Goal: Task Accomplishment & Management: Manage account settings

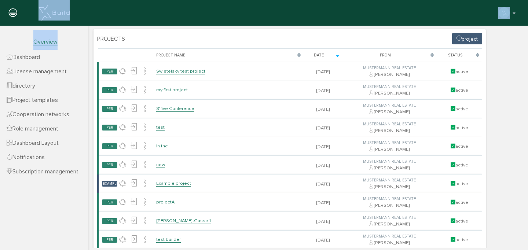
drag, startPoint x: 116, startPoint y: 52, endPoint x: 297, endPoint y: 30, distance: 182.5
click at [516, 24] on header "[PERSON_NAME] Deactivate account Change Password about XBuild Reconfigure XBuil…" at bounding box center [264, 13] width 528 height 26
click at [514, 9] on button "button" at bounding box center [507, 12] width 19 height 11
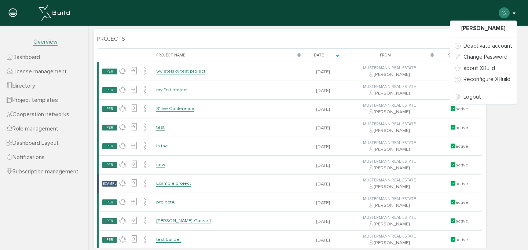
click at [271, 22] on header "[PERSON_NAME] Deactivate account Change Password about XBuild Reconfigure XBuil…" at bounding box center [264, 13] width 528 height 26
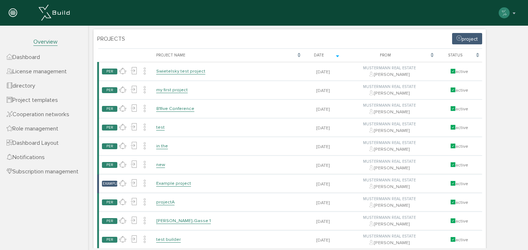
click at [18, 10] on div at bounding box center [13, 13] width 26 height 26
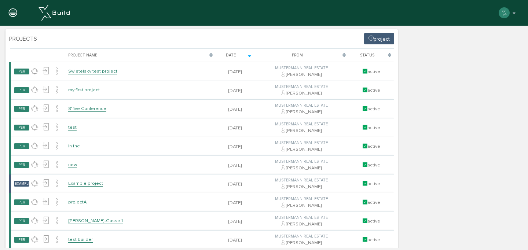
click at [16, 11] on icon at bounding box center [13, 13] width 8 height 10
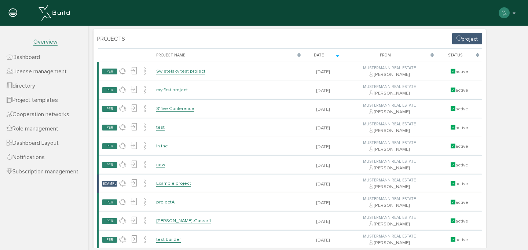
click at [33, 58] on font "Dashboard" at bounding box center [26, 57] width 28 height 7
click at [461, 40] on icon at bounding box center [459, 38] width 5 height 6
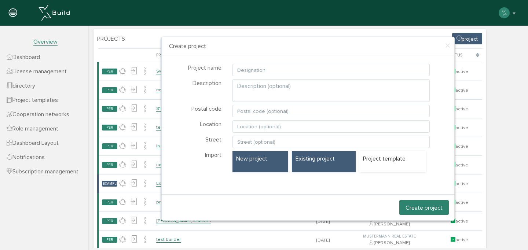
click at [318, 161] on font "Existing project" at bounding box center [315, 158] width 39 height 7
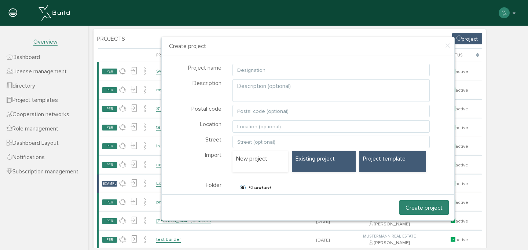
click at [374, 160] on font "Project template" at bounding box center [384, 158] width 43 height 7
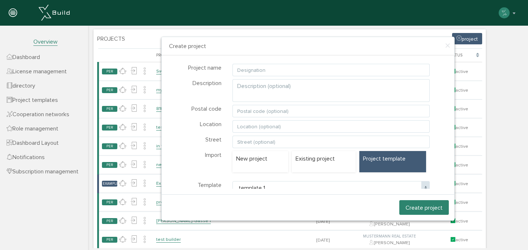
scroll to position [14, 0]
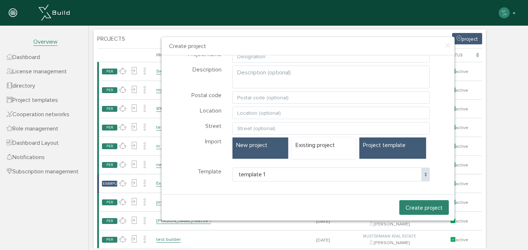
click at [262, 154] on div "New project" at bounding box center [260, 148] width 56 height 21
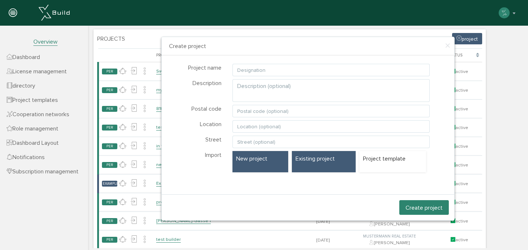
click at [310, 161] on font "Existing project" at bounding box center [315, 158] width 39 height 7
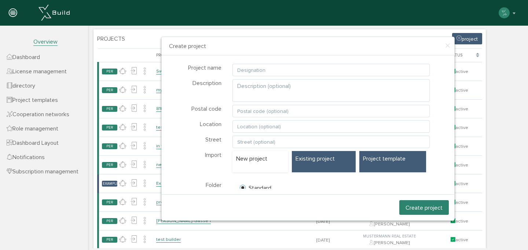
click at [387, 169] on div "Project template" at bounding box center [392, 161] width 67 height 21
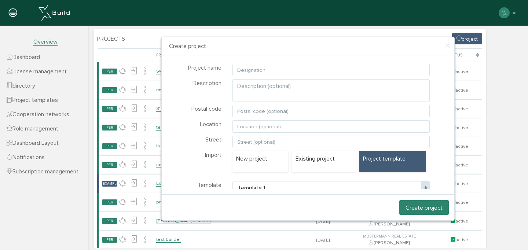
scroll to position [14, 0]
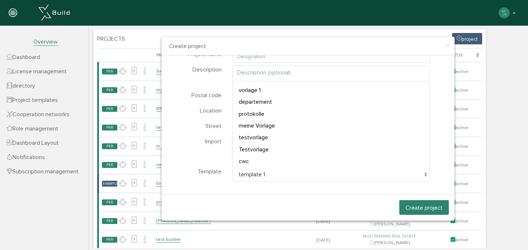
click at [315, 169] on span "template 1" at bounding box center [331, 175] width 198 height 14
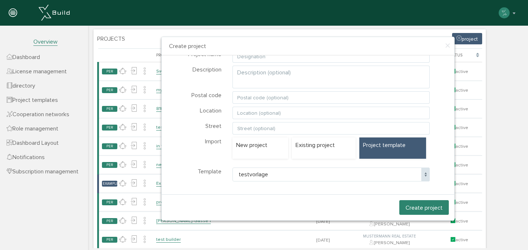
click at [277, 170] on span "testvorlage" at bounding box center [331, 175] width 198 height 14
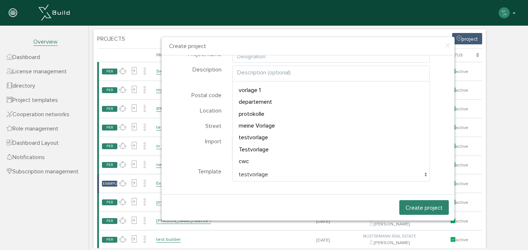
select select "P-60c9f2824d2943.84886444"
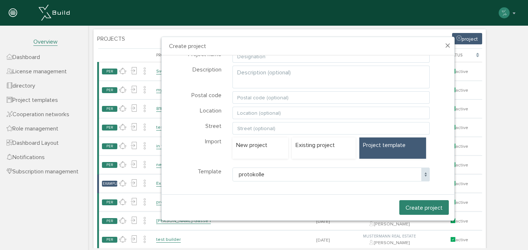
click at [447, 45] on font "×" at bounding box center [448, 46] width 6 height 14
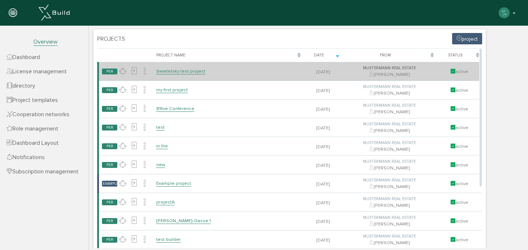
click at [169, 70] on font "Swietelsky test project" at bounding box center [180, 71] width 49 height 6
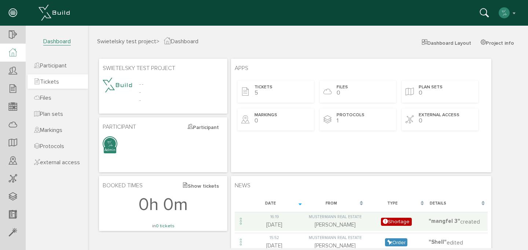
click at [52, 82] on font "Tickets" at bounding box center [49, 81] width 19 height 7
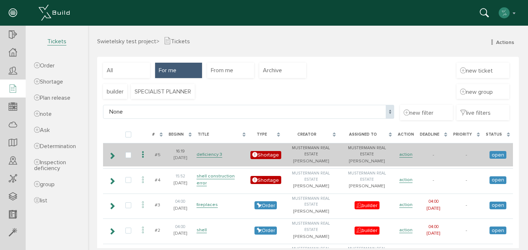
scroll to position [3, 0]
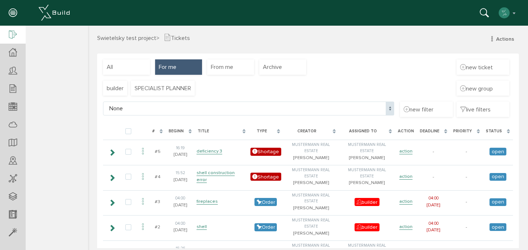
click at [11, 36] on icon at bounding box center [13, 35] width 8 height 10
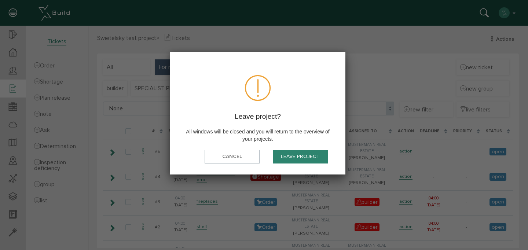
click at [302, 159] on font "Leave project" at bounding box center [300, 157] width 39 height 6
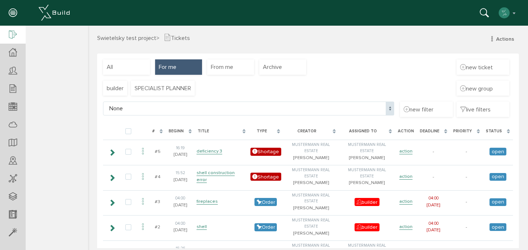
click at [11, 33] on icon at bounding box center [13, 35] width 8 height 10
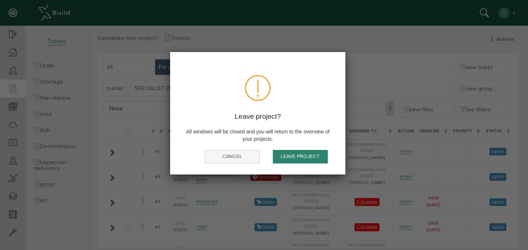
click at [250, 156] on button "cancel" at bounding box center [232, 157] width 55 height 14
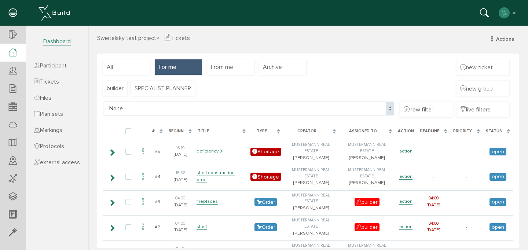
click at [12, 52] on icon at bounding box center [13, 52] width 8 height 8
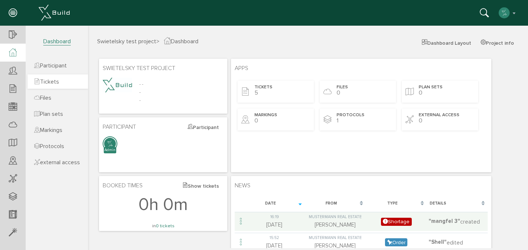
click at [59, 81] on font "Tickets" at bounding box center [49, 81] width 19 height 7
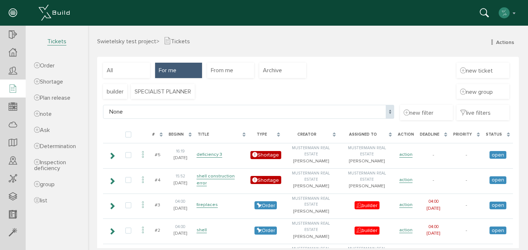
click at [128, 41] on font "Swietelsky test project" at bounding box center [126, 41] width 59 height 7
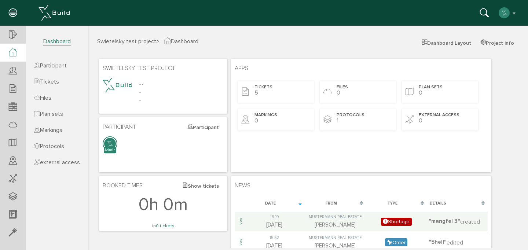
click at [186, 40] on font "Dashboard" at bounding box center [185, 41] width 28 height 7
click at [146, 36] on div "Swietelsky test project > Dashboard Dashboard Layout Project info Swietelsky te…" at bounding box center [308, 137] width 440 height 223
click at [133, 41] on font "Swietelsky test project" at bounding box center [126, 41] width 59 height 7
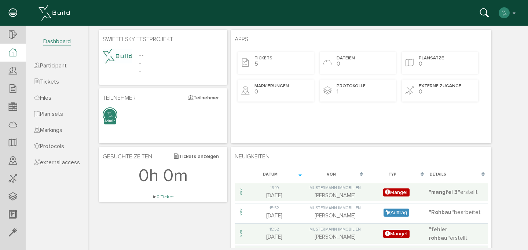
scroll to position [43, 0]
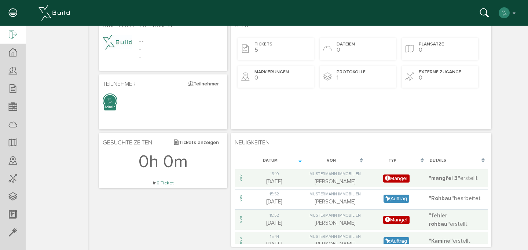
click at [10, 31] on icon at bounding box center [13, 35] width 8 height 10
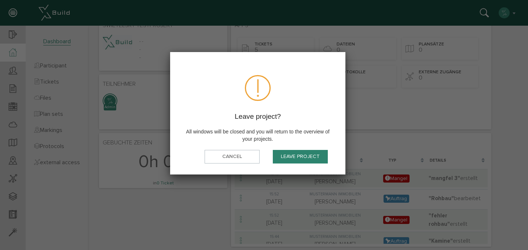
click at [295, 158] on font "Leave project" at bounding box center [300, 157] width 39 height 6
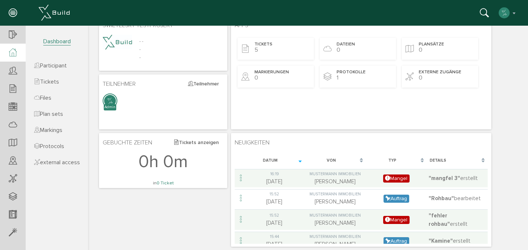
click at [12, 12] on icon at bounding box center [13, 13] width 8 height 10
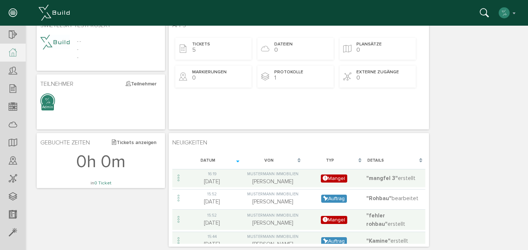
click at [12, 54] on icon at bounding box center [13, 52] width 8 height 8
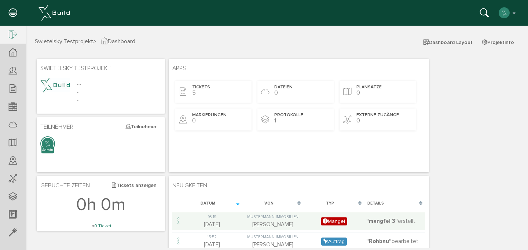
click at [12, 36] on icon at bounding box center [13, 35] width 8 height 10
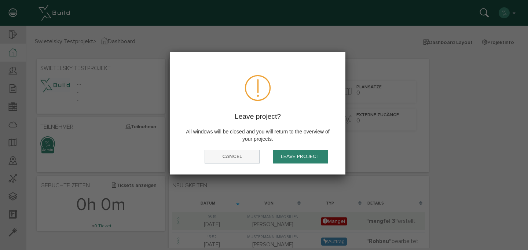
click at [238, 150] on button "cancel" at bounding box center [232, 157] width 55 height 14
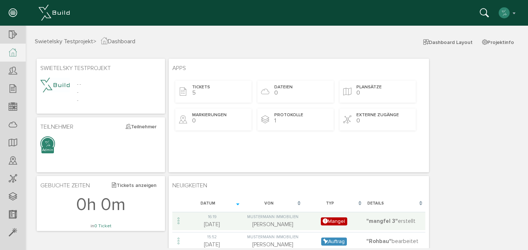
click at [9, 24] on div at bounding box center [13, 13] width 26 height 26
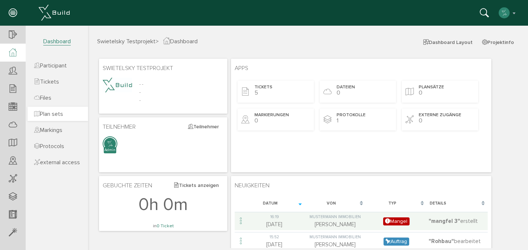
click at [49, 116] on font "Plan sets" at bounding box center [51, 113] width 23 height 7
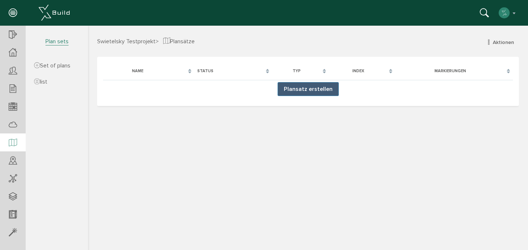
click at [517, 17] on div "Projects My team [GEOGRAPHIC_DATA]" at bounding box center [261, 10] width 523 height 21
click at [517, 14] on div "Projects My team [GEOGRAPHIC_DATA]" at bounding box center [261, 10] width 523 height 21
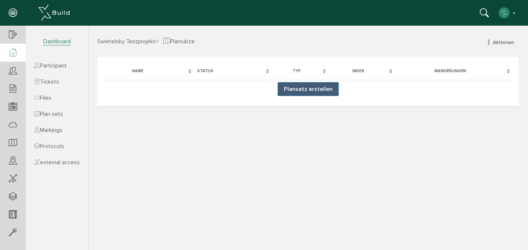
click at [15, 53] on icon at bounding box center [13, 52] width 8 height 8
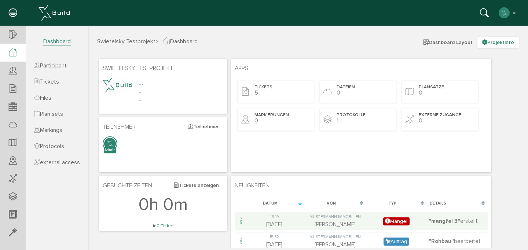
click at [496, 43] on button "Projektinfo" at bounding box center [497, 42] width 41 height 11
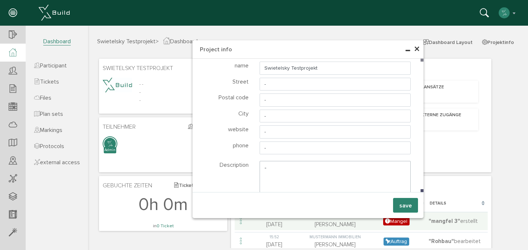
click at [417, 49] on font "×" at bounding box center [417, 49] width 6 height 14
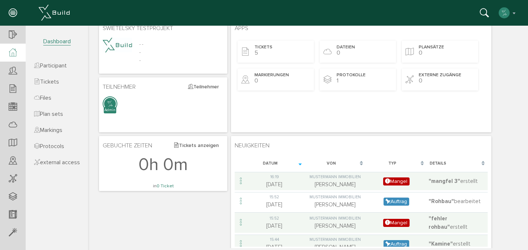
scroll to position [43, 0]
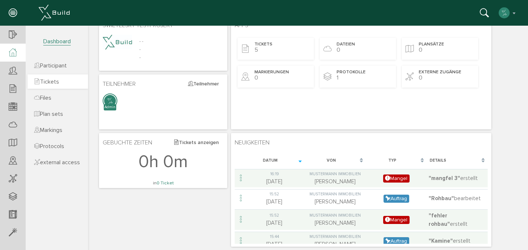
click at [51, 83] on font "Tickets" at bounding box center [49, 81] width 19 height 7
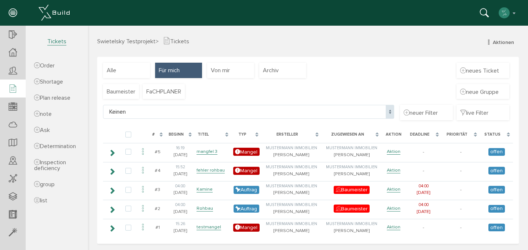
scroll to position [1, 0]
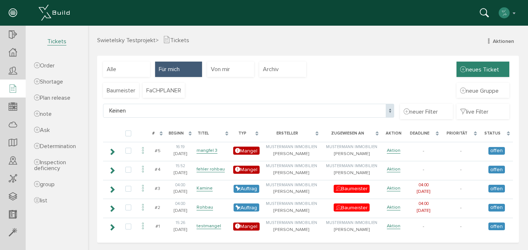
click at [484, 71] on span "neues Ticket" at bounding box center [479, 69] width 39 height 8
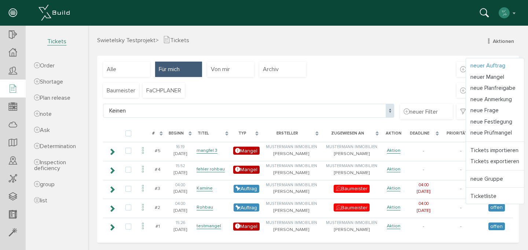
click at [479, 66] on link "neuer Auftrag" at bounding box center [495, 65] width 58 height 11
select select
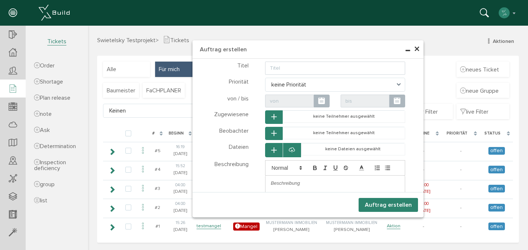
select select
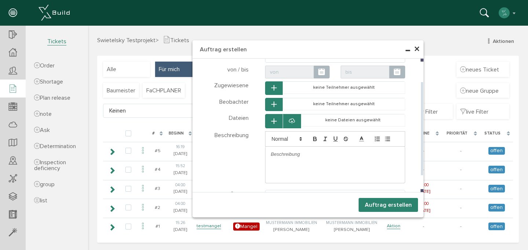
scroll to position [0, 0]
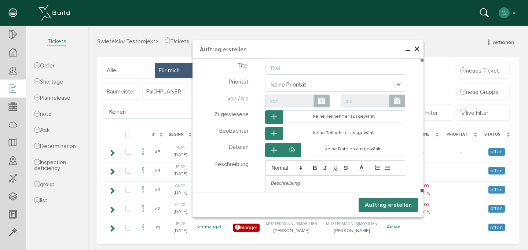
click at [417, 47] on span "×" at bounding box center [417, 49] width 6 height 14
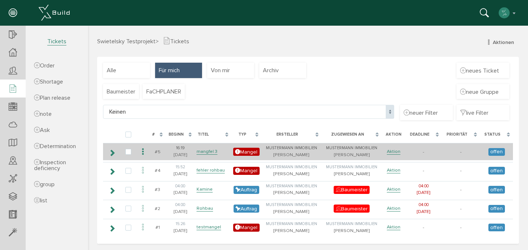
click at [110, 153] on icon at bounding box center [112, 153] width 7 height 6
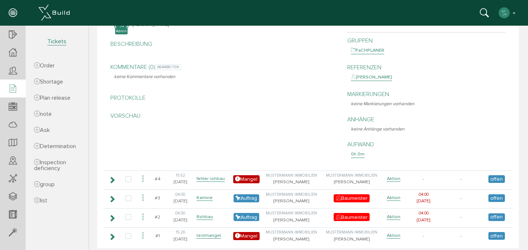
scroll to position [161, 0]
click at [60, 83] on font "Shortage" at bounding box center [51, 81] width 23 height 7
select select
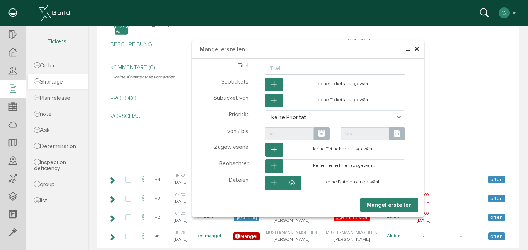
select select
click at [416, 49] on span "×" at bounding box center [417, 49] width 6 height 14
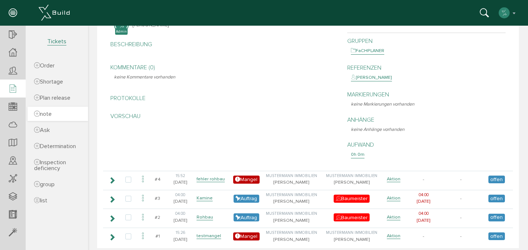
click at [37, 115] on icon at bounding box center [37, 113] width 6 height 7
select select
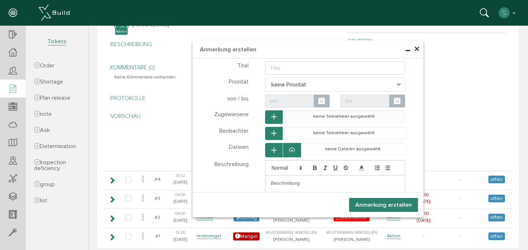
select select
click at [418, 50] on span "×" at bounding box center [417, 49] width 6 height 14
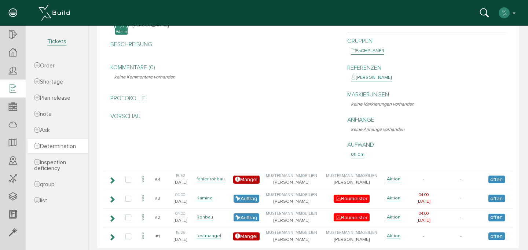
click at [48, 146] on font "Determination" at bounding box center [58, 146] width 36 height 7
select select
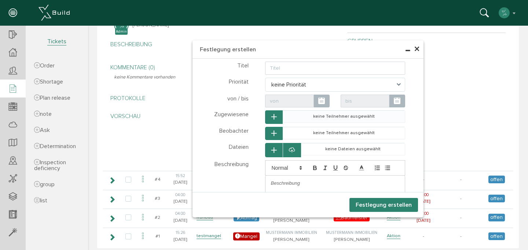
select select
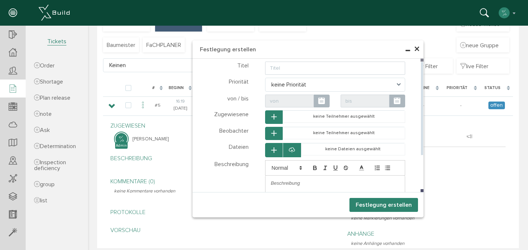
scroll to position [0, 0]
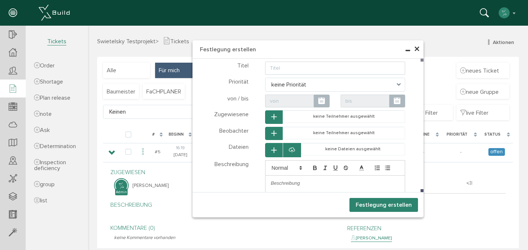
click at [417, 48] on span "×" at bounding box center [417, 49] width 6 height 14
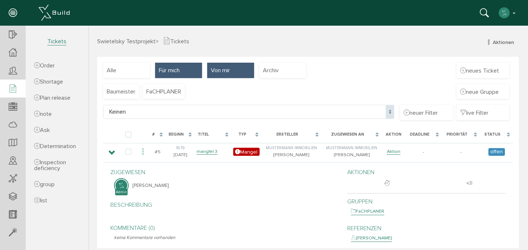
click at [229, 71] on span "Von mir" at bounding box center [220, 70] width 19 height 8
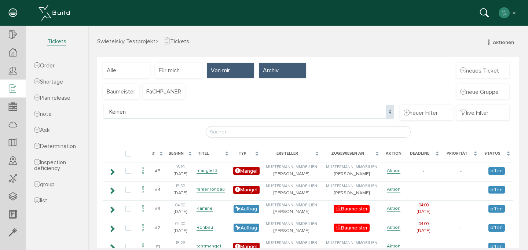
click at [270, 71] on span "Archiv" at bounding box center [271, 70] width 16 height 8
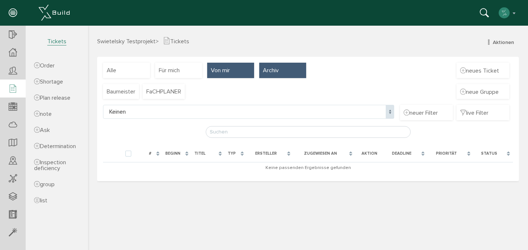
click at [220, 70] on span "Von mir" at bounding box center [220, 70] width 19 height 8
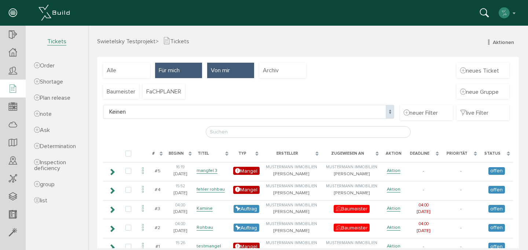
click at [171, 70] on span "Für mich" at bounding box center [169, 70] width 21 height 8
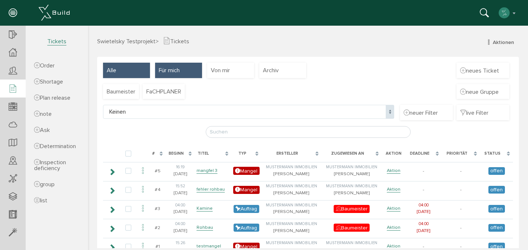
click at [117, 67] on div "Alle" at bounding box center [126, 70] width 47 height 15
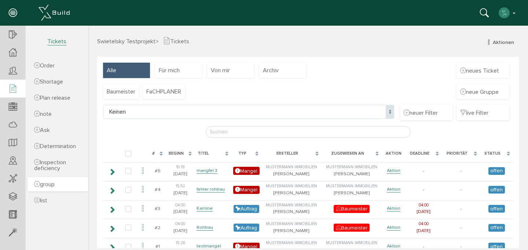
click at [48, 191] on link "group" at bounding box center [58, 184] width 61 height 14
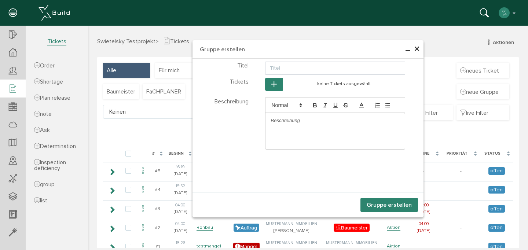
click at [417, 51] on span "×" at bounding box center [417, 49] width 6 height 14
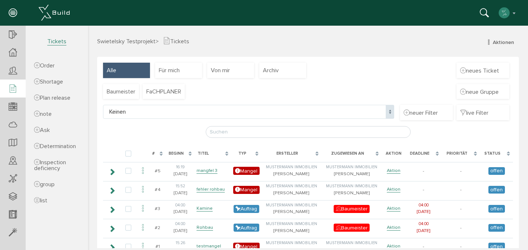
scroll to position [20, 0]
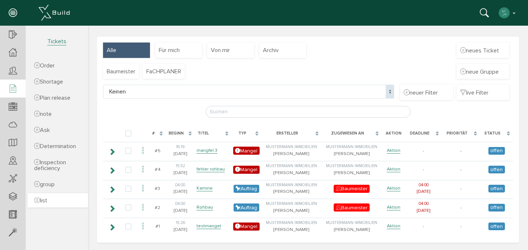
click at [47, 204] on font "list" at bounding box center [43, 200] width 7 height 7
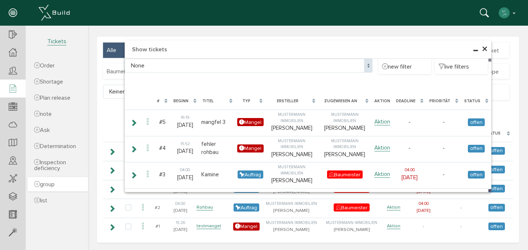
click at [55, 187] on font "group" at bounding box center [47, 184] width 15 height 7
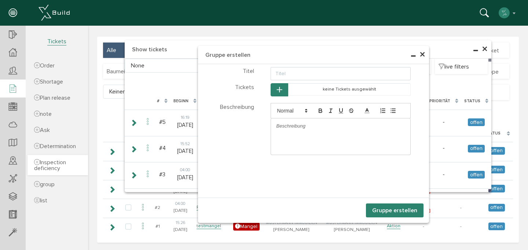
click at [57, 163] on font "Inspection deficiency" at bounding box center [50, 165] width 32 height 13
select select
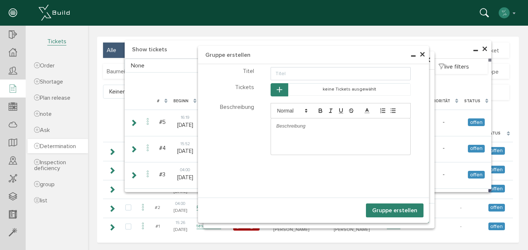
select select
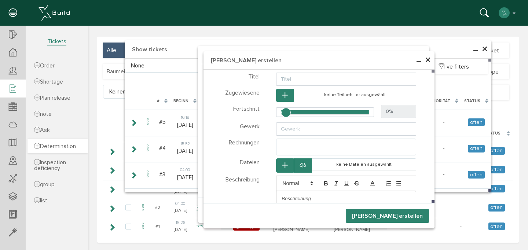
click at [59, 146] on font "Determination" at bounding box center [58, 146] width 36 height 7
select select
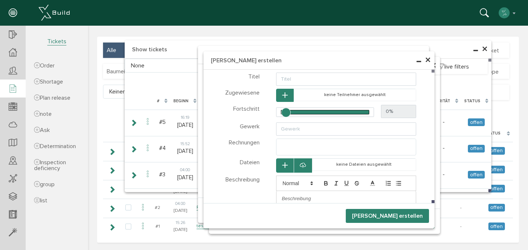
select select
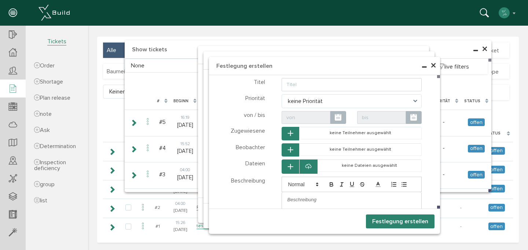
click at [434, 66] on span "×" at bounding box center [433, 66] width 6 height 14
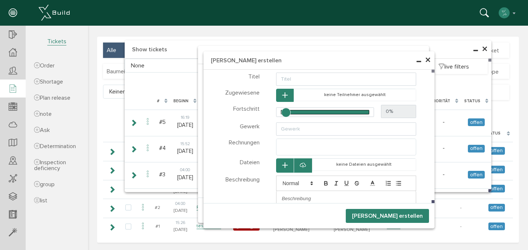
click at [427, 59] on span "×" at bounding box center [428, 60] width 6 height 14
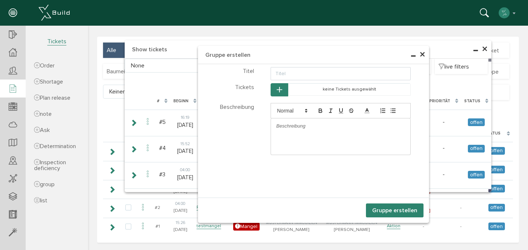
click at [423, 55] on span "×" at bounding box center [422, 55] width 6 height 14
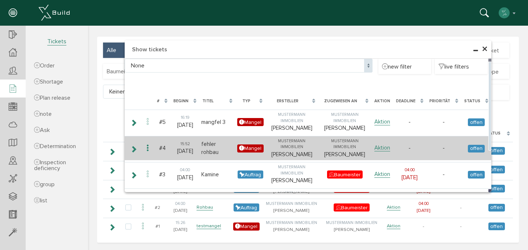
click at [283, 154] on td "Mustermann Immobilien [PERSON_NAME]" at bounding box center [291, 148] width 53 height 25
click at [135, 151] on icon at bounding box center [133, 149] width 7 height 6
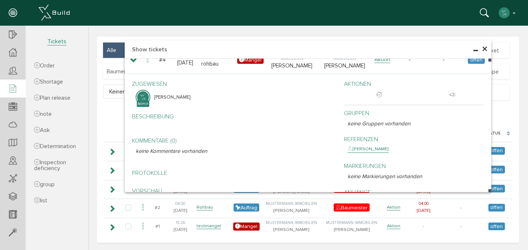
click at [484, 49] on font "×" at bounding box center [485, 49] width 6 height 14
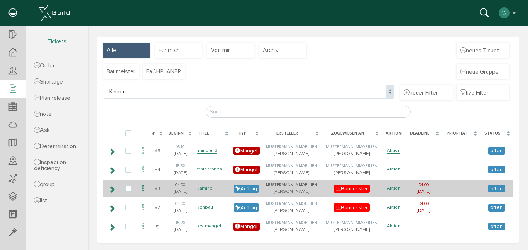
click at [109, 188] on icon at bounding box center [112, 190] width 7 height 6
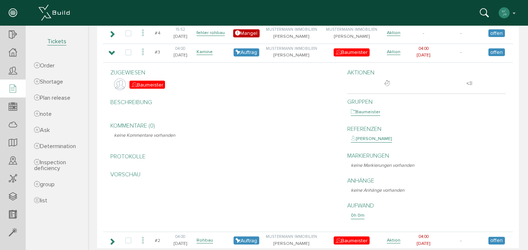
scroll to position [190, 0]
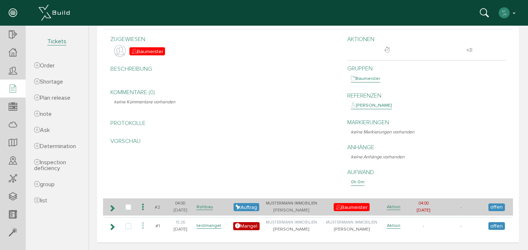
click at [111, 206] on icon at bounding box center [112, 208] width 7 height 6
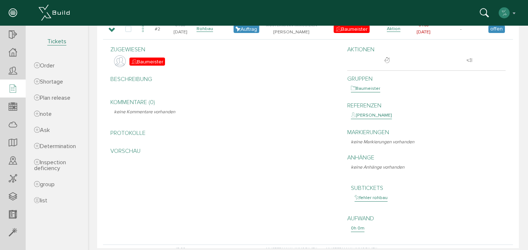
scroll to position [269, 0]
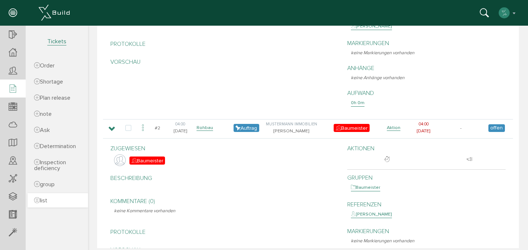
click at [43, 203] on font "list" at bounding box center [43, 200] width 7 height 7
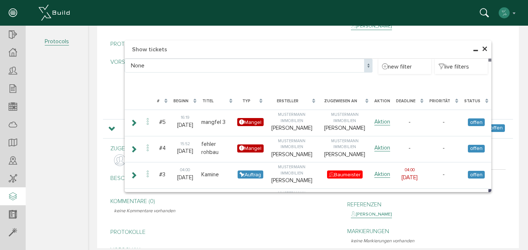
click at [12, 191] on div at bounding box center [13, 196] width 26 height 19
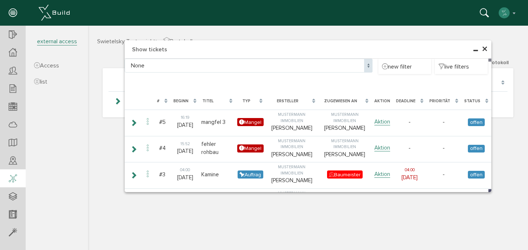
click at [14, 182] on icon at bounding box center [13, 179] width 8 height 10
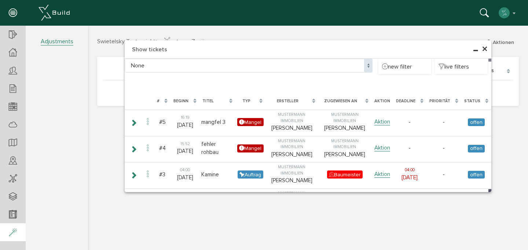
click at [13, 226] on div at bounding box center [13, 232] width 26 height 19
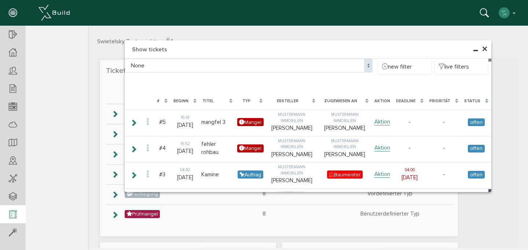
click at [13, 211] on icon at bounding box center [13, 215] width 8 height 10
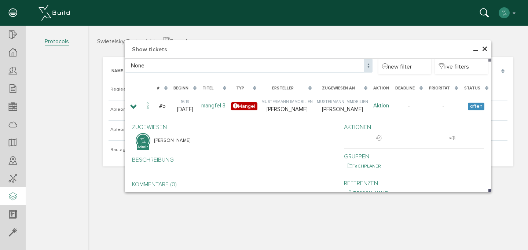
click at [14, 191] on div at bounding box center [13, 196] width 26 height 19
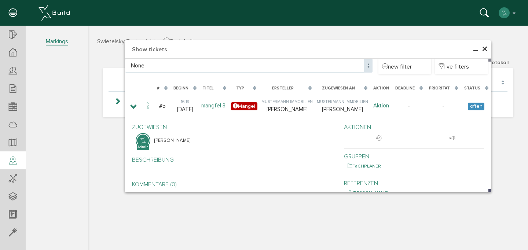
click at [15, 167] on div at bounding box center [13, 160] width 26 height 19
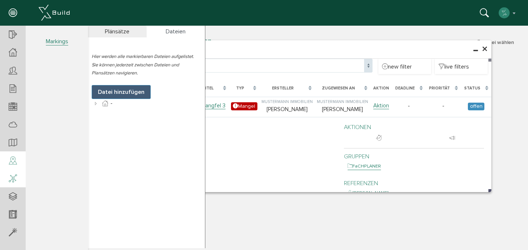
click at [14, 179] on icon at bounding box center [13, 179] width 8 height 10
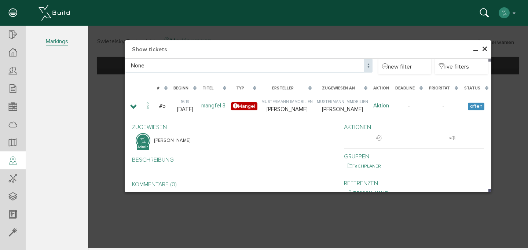
click at [14, 158] on icon at bounding box center [13, 161] width 8 height 10
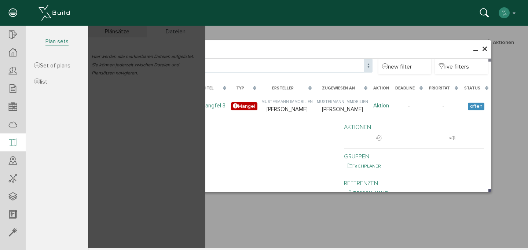
click at [14, 142] on icon at bounding box center [13, 143] width 8 height 10
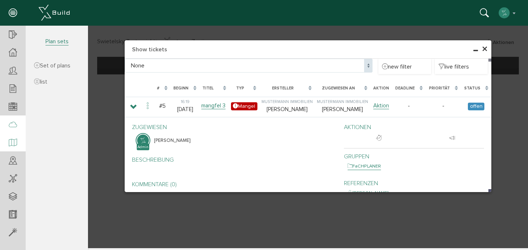
click at [14, 121] on icon at bounding box center [13, 125] width 8 height 10
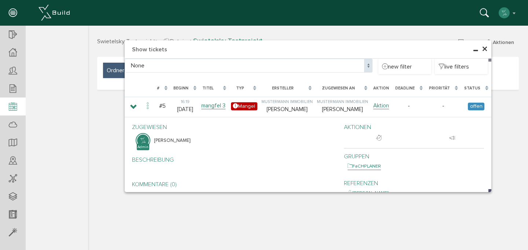
click at [14, 104] on icon at bounding box center [13, 107] width 8 height 10
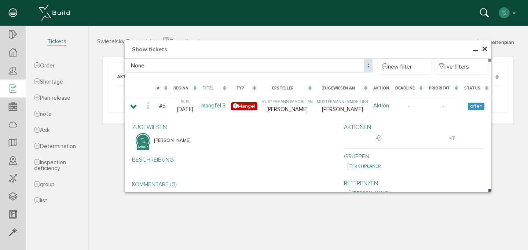
click at [14, 86] on icon at bounding box center [13, 89] width 8 height 10
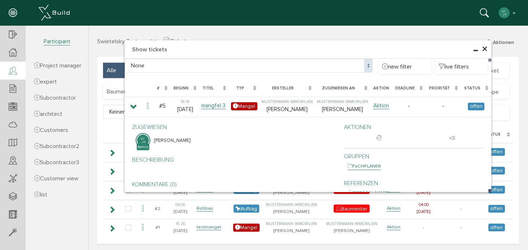
click at [15, 71] on icon at bounding box center [13, 71] width 8 height 10
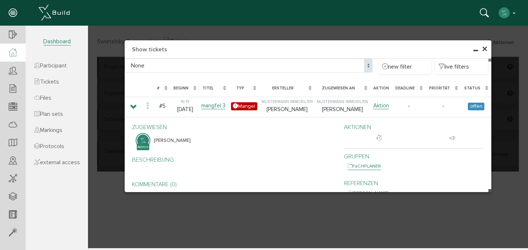
click at [15, 52] on icon at bounding box center [13, 52] width 8 height 8
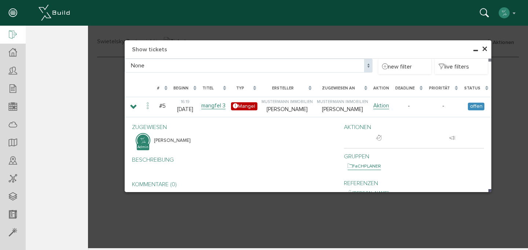
click at [15, 31] on icon at bounding box center [13, 35] width 8 height 10
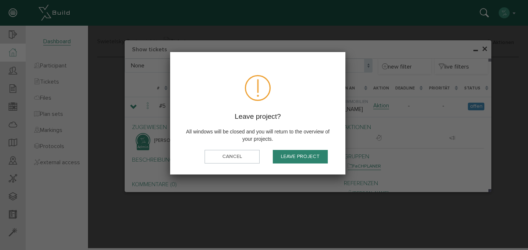
click at [295, 157] on font "Leave project" at bounding box center [300, 157] width 39 height 6
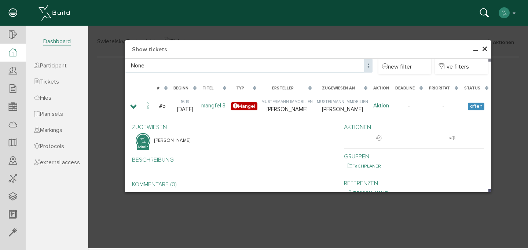
click at [485, 50] on font "×" at bounding box center [485, 49] width 6 height 14
